Goal: Transaction & Acquisition: Purchase product/service

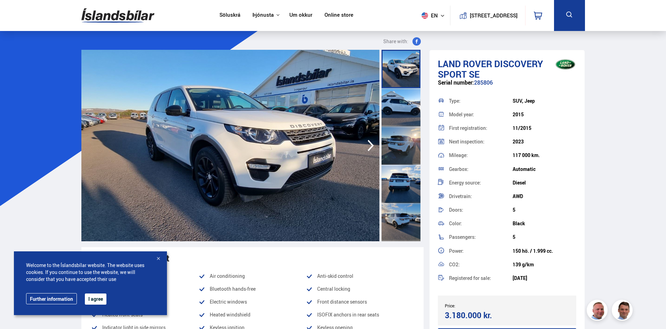
click at [372, 144] on icon "button" at bounding box center [371, 145] width 14 height 17
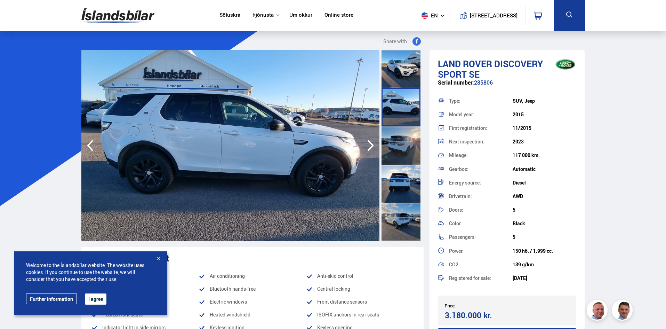
click at [372, 144] on icon "button" at bounding box center [371, 145] width 14 height 17
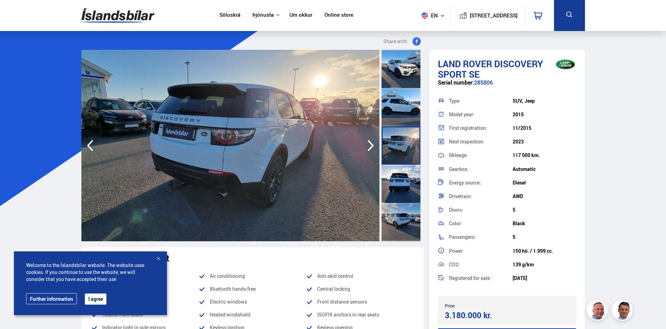
click at [372, 144] on icon "button" at bounding box center [371, 145] width 14 height 17
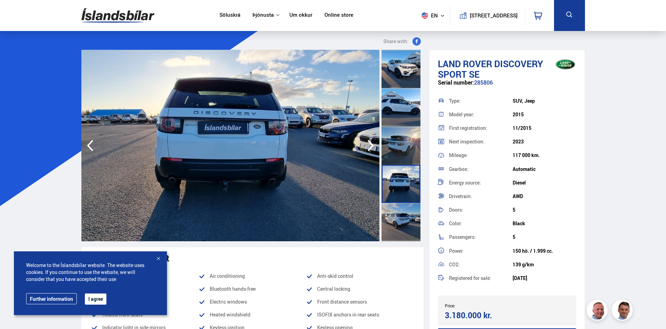
click at [372, 144] on icon "button" at bounding box center [371, 145] width 14 height 17
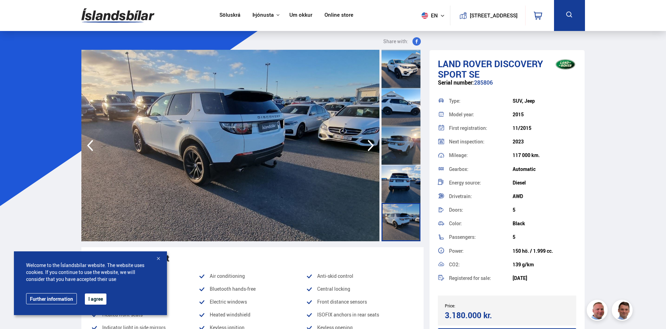
click at [372, 144] on icon "button" at bounding box center [371, 145] width 14 height 17
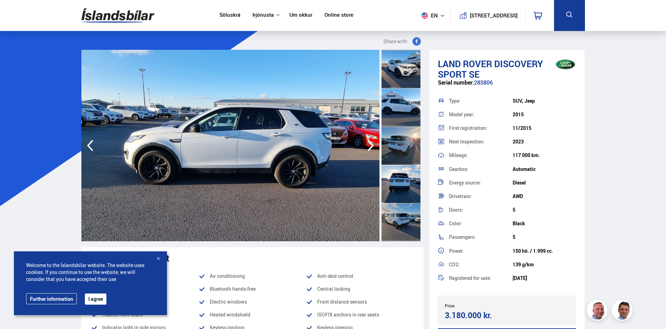
click at [372, 144] on icon "button" at bounding box center [371, 145] width 14 height 17
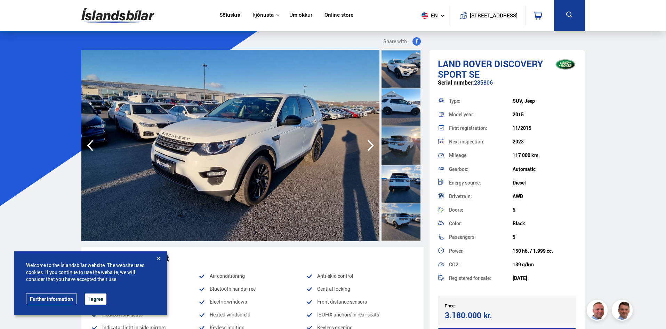
click at [372, 144] on icon "button" at bounding box center [371, 145] width 14 height 17
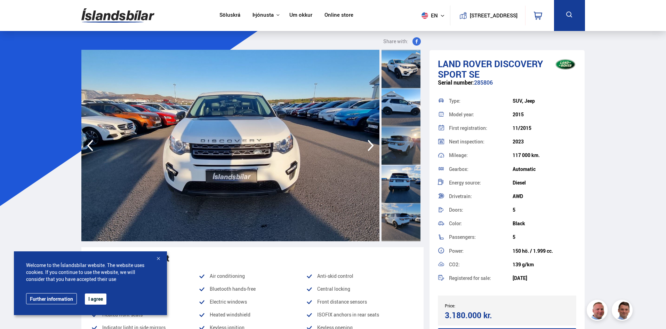
click at [372, 144] on icon "button" at bounding box center [371, 145] width 14 height 17
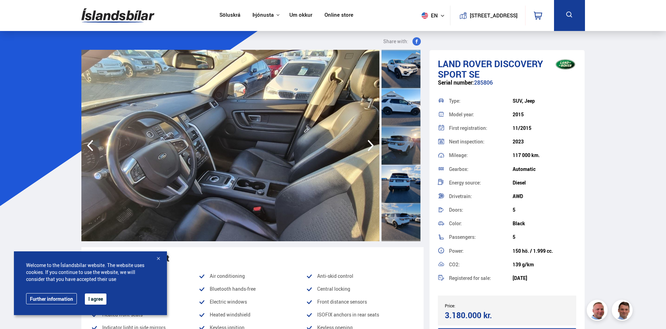
click at [372, 144] on icon "button" at bounding box center [371, 145] width 14 height 17
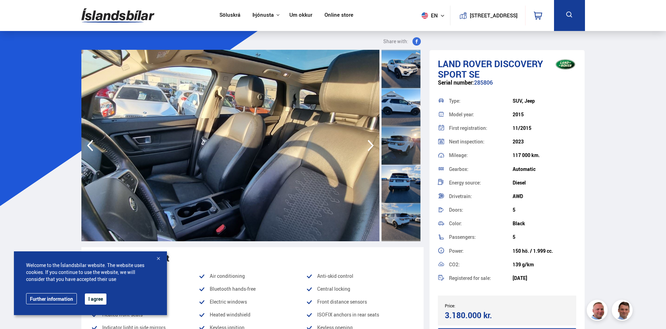
click at [372, 144] on icon "button" at bounding box center [371, 145] width 14 height 17
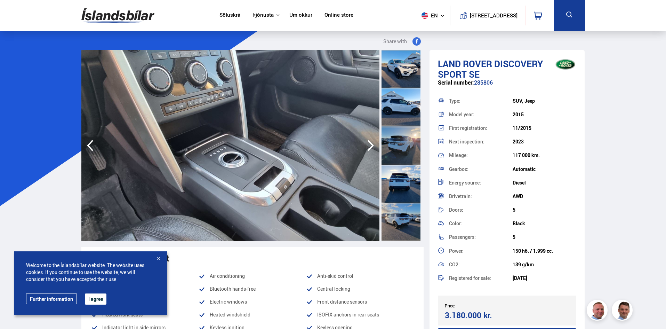
click at [372, 144] on icon "button" at bounding box center [371, 145] width 14 height 17
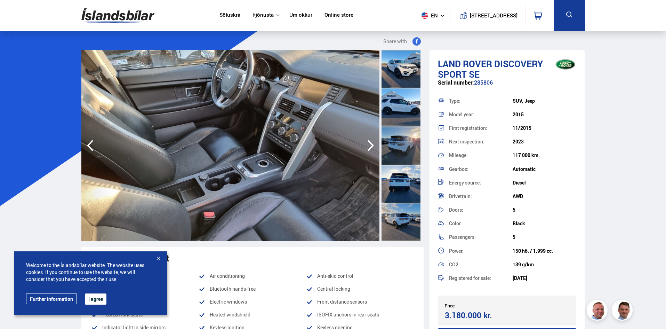
click at [372, 144] on icon "button" at bounding box center [371, 145] width 14 height 17
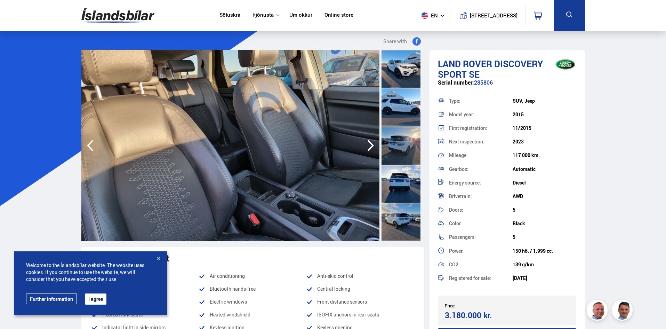
click at [372, 144] on icon "button" at bounding box center [371, 145] width 14 height 17
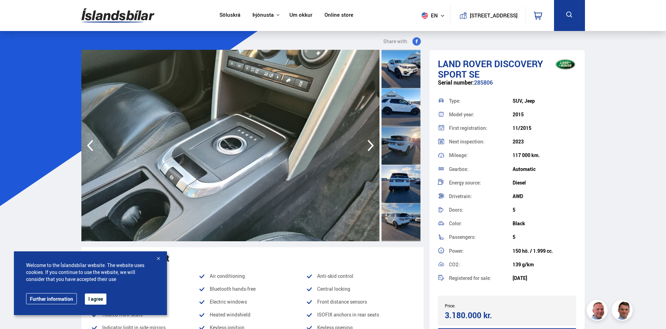
click at [372, 144] on icon "button" at bounding box center [371, 145] width 14 height 17
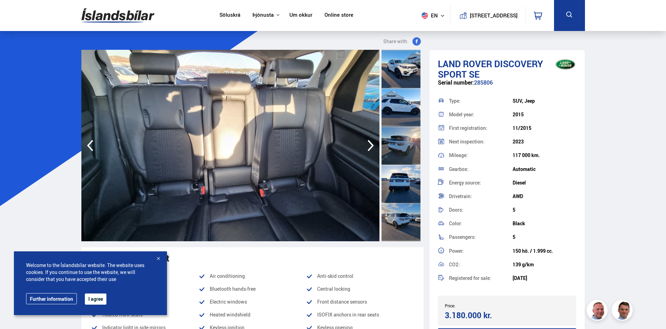
click at [375, 143] on icon "button" at bounding box center [371, 145] width 14 height 17
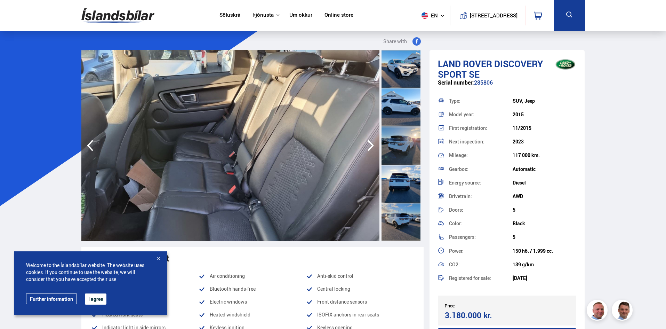
click at [375, 143] on icon "button" at bounding box center [371, 145] width 14 height 17
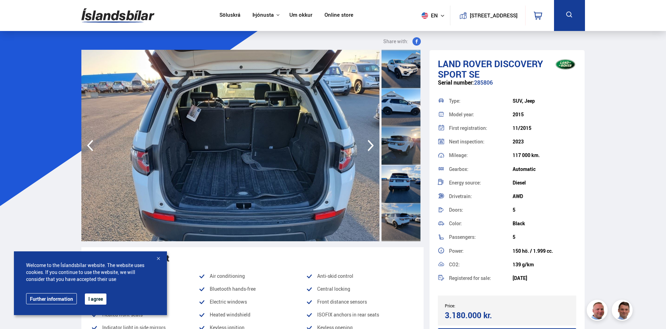
click at [375, 143] on icon "button" at bounding box center [371, 145] width 14 height 17
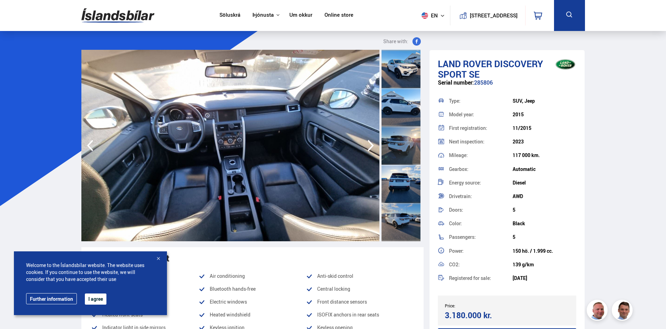
click at [375, 143] on icon "button" at bounding box center [371, 145] width 14 height 17
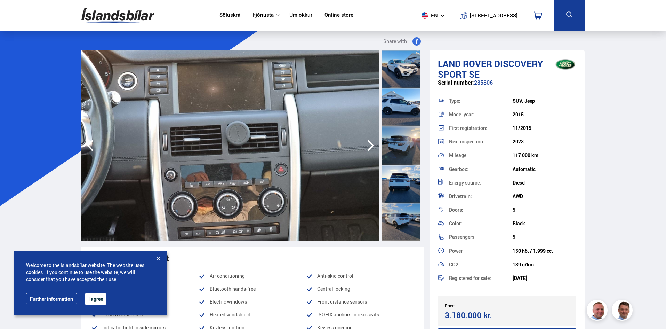
click at [134, 13] on img at bounding box center [117, 15] width 73 height 23
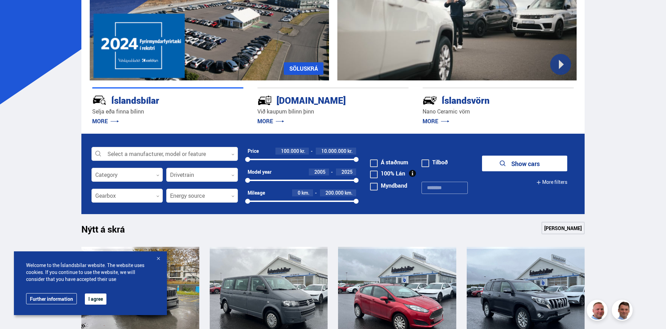
scroll to position [104, 0]
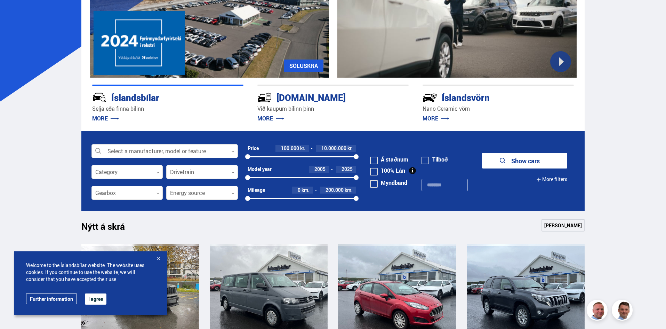
click at [196, 150] on div at bounding box center [164, 151] width 146 height 14
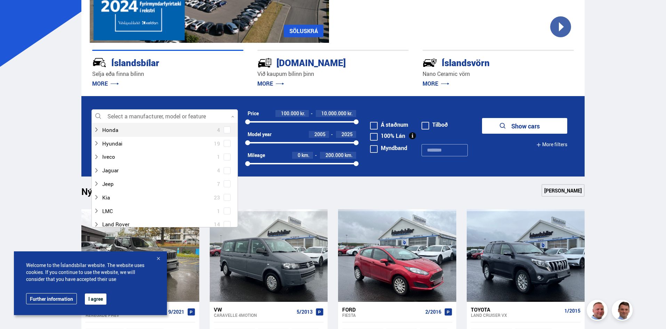
scroll to position [209, 0]
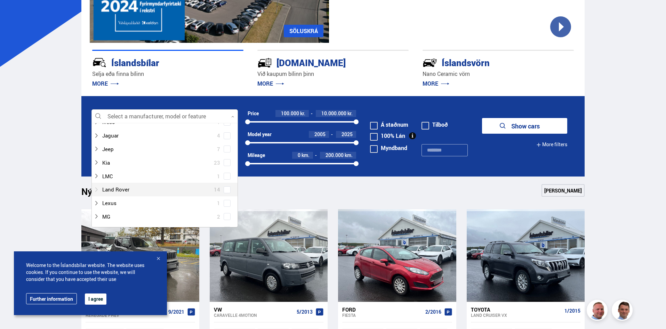
click at [195, 190] on div at bounding box center [158, 189] width 128 height 10
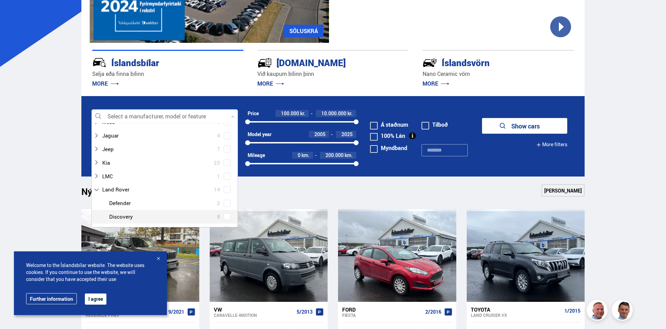
click at [226, 215] on span at bounding box center [227, 216] width 3 height 3
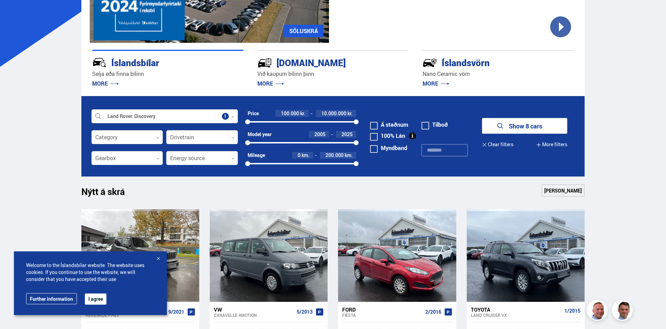
click at [269, 191] on div "Nýtt á skrá Sjá meira" at bounding box center [332, 192] width 503 height 17
click at [541, 125] on button "Show 8 cars" at bounding box center [524, 126] width 85 height 16
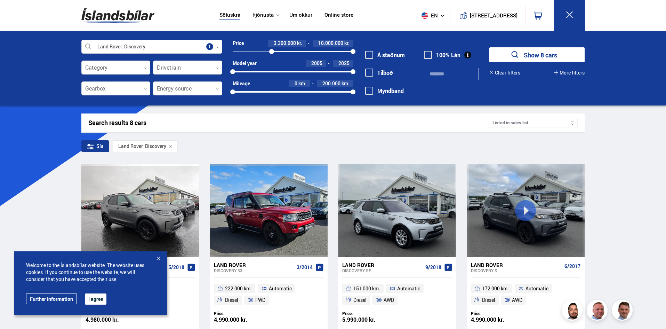
drag, startPoint x: 231, startPoint y: 50, endPoint x: 272, endPoint y: 52, distance: 40.4
click at [272, 52] on div at bounding box center [271, 51] width 5 height 5
drag, startPoint x: 352, startPoint y: 51, endPoint x: 307, endPoint y: 79, distance: 52.7
click at [307, 79] on div "Price 3.300.000 kr. 6.200.000 kr. 3300000 6224910 Model year [DATE] 2025 2005 2…" at bounding box center [287, 70] width 131 height 60
drag, startPoint x: 348, startPoint y: 91, endPoint x: 324, endPoint y: 94, distance: 24.1
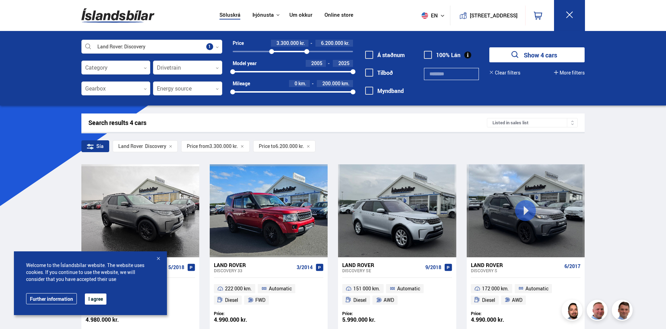
click at [324, 94] on div "0 200000" at bounding box center [293, 92] width 120 height 6
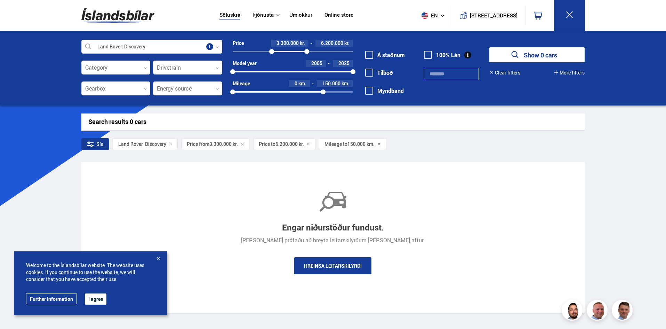
drag, startPoint x: 321, startPoint y: 91, endPoint x: 292, endPoint y: 91, distance: 28.9
click at [293, 91] on div at bounding box center [278, 91] width 90 height 1
click at [352, 91] on div "0 100000" at bounding box center [293, 91] width 120 height 1
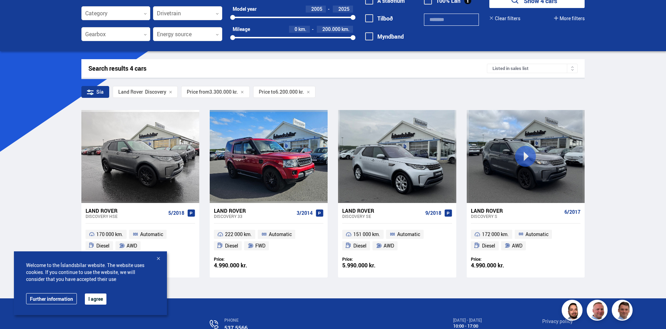
scroll to position [40, 0]
